Goal: Information Seeking & Learning: Find specific fact

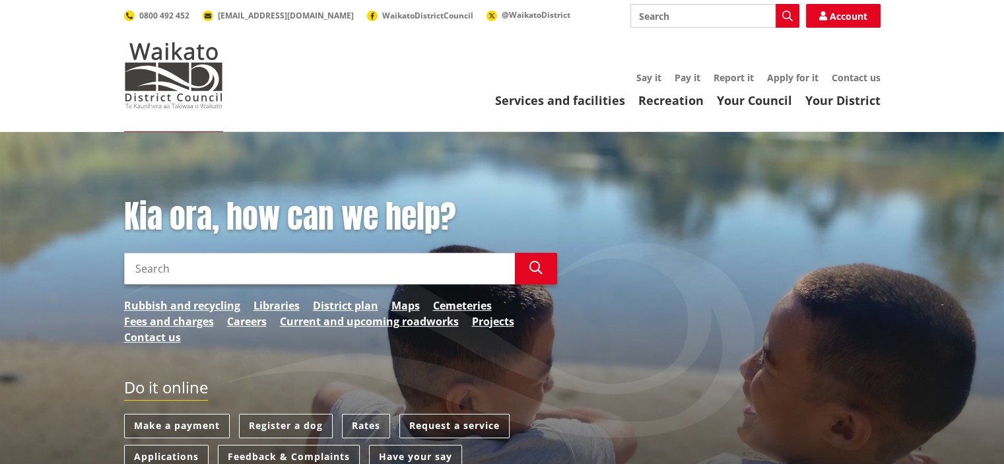
click at [135, 268] on input "Search" at bounding box center [319, 269] width 391 height 32
type input "Kelly"
click at [533, 267] on icon "button" at bounding box center [535, 267] width 13 height 13
click at [515, 253] on button "Search" at bounding box center [536, 269] width 42 height 32
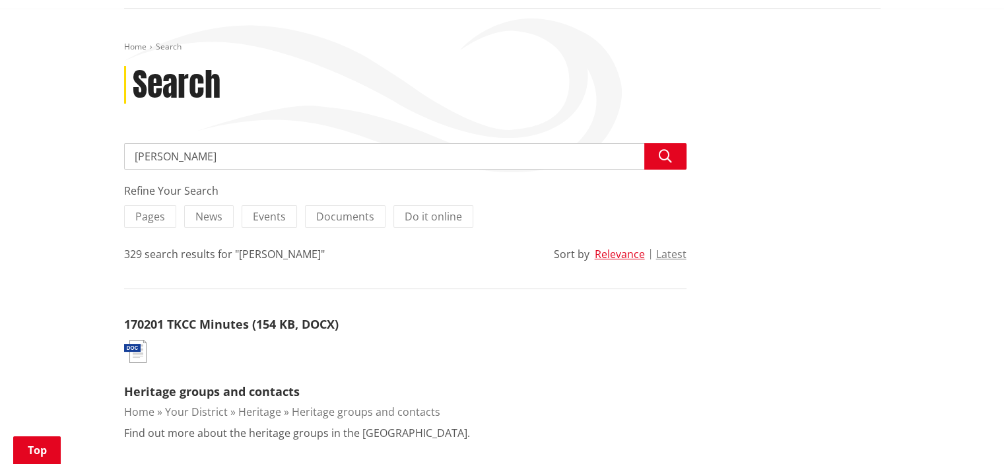
scroll to position [139, 0]
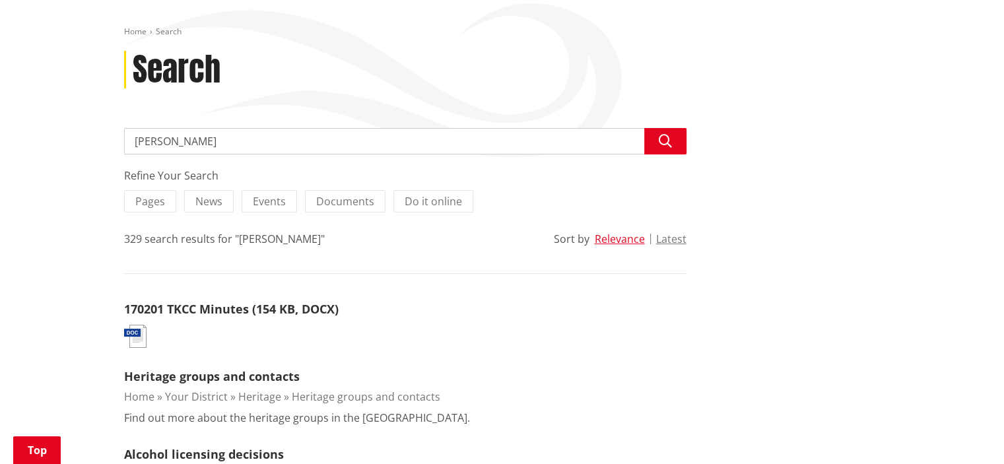
drag, startPoint x: 164, startPoint y: 140, endPoint x: 123, endPoint y: 139, distance: 40.3
click at [124, 139] on input "Kelly" at bounding box center [405, 141] width 562 height 26
type input "Senior staff"
click at [665, 139] on icon "button" at bounding box center [665, 141] width 13 height 13
click at [644, 128] on button "Search" at bounding box center [665, 141] width 42 height 26
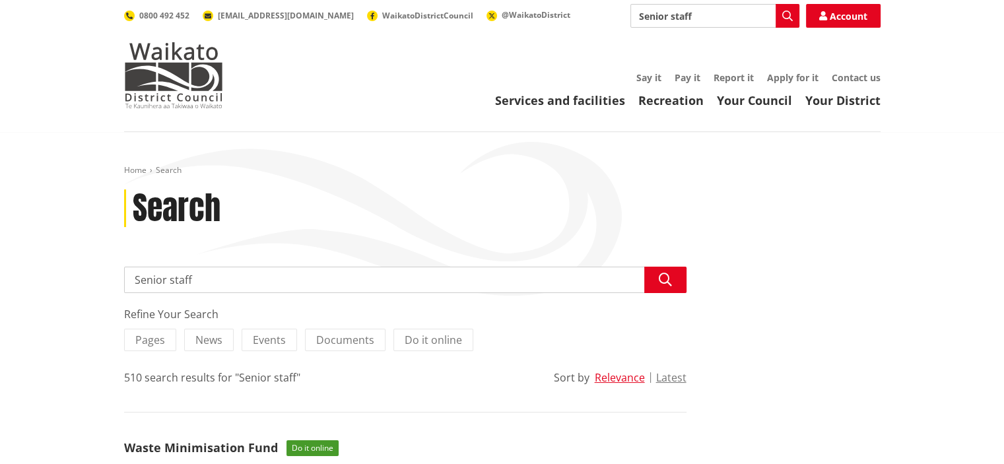
click at [208, 278] on input "Senior staff" at bounding box center [405, 280] width 562 height 26
type input "Senior staff at Waikato District Council"
click at [666, 277] on icon "button" at bounding box center [665, 279] width 13 height 13
